Goal: Navigation & Orientation: Find specific page/section

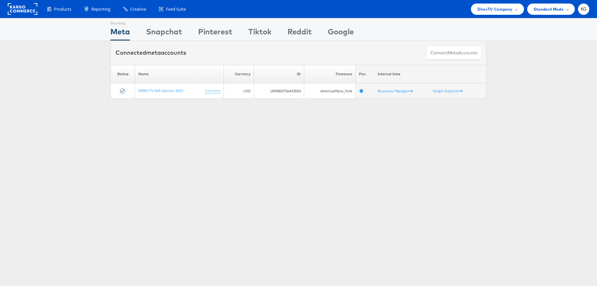
scroll to position [1, 0]
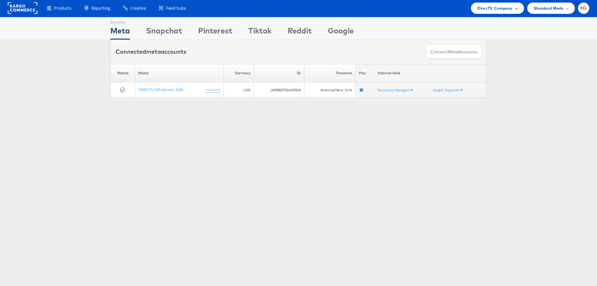
click at [486, 12] on div "DirecTV Company" at bounding box center [497, 8] width 53 height 11
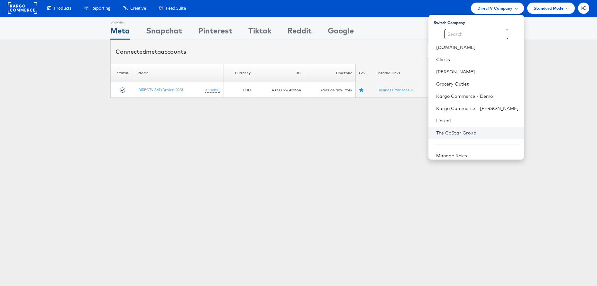
click at [474, 136] on link "The CoStar Group" at bounding box center [477, 133] width 83 height 6
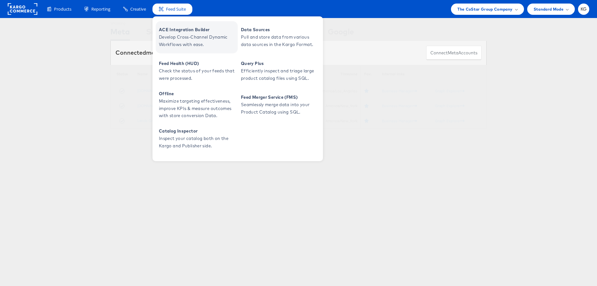
click at [185, 37] on span "Develop Cross-Channel Dynamic Workflows with ease." at bounding box center [197, 40] width 77 height 15
